Goal: Transaction & Acquisition: Purchase product/service

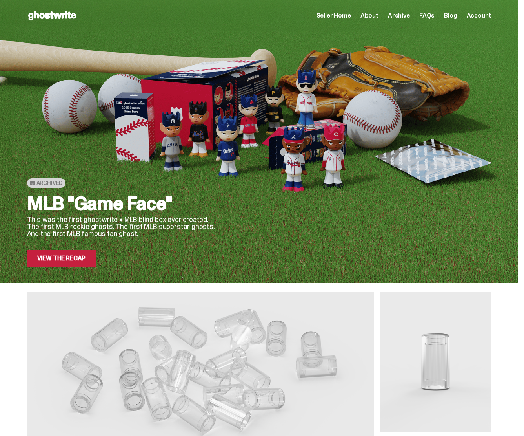
click at [53, 258] on link "View the Recap" at bounding box center [61, 258] width 69 height 17
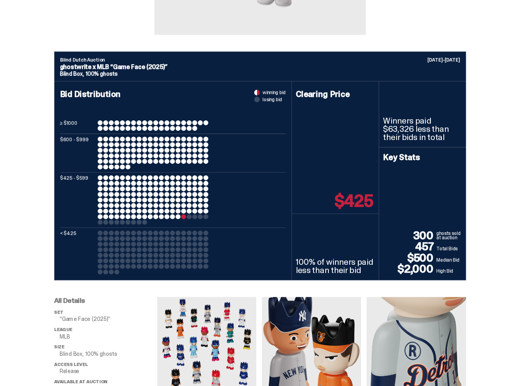
scroll to position [263, 0]
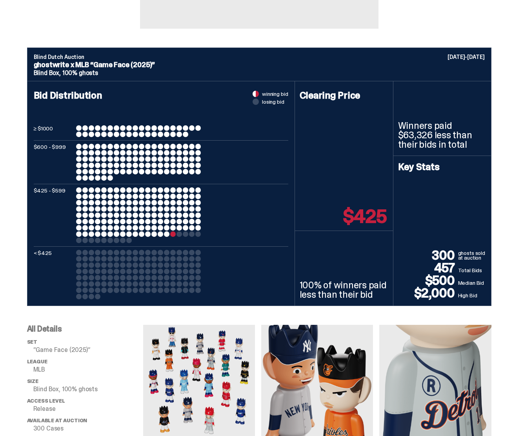
drag, startPoint x: 377, startPoint y: 295, endPoint x: 303, endPoint y: 286, distance: 74.3
click at [303, 286] on p "100% of winners paid less than their bid" at bounding box center [344, 289] width 89 height 19
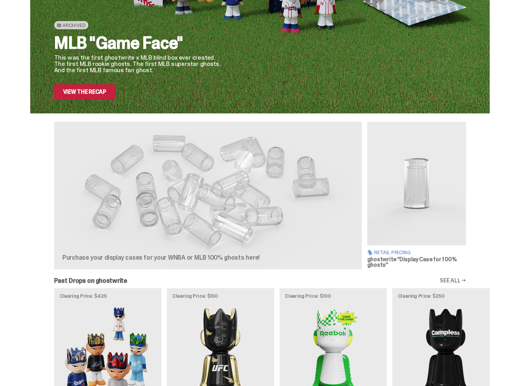
scroll to position [144, 0]
